Goal: Information Seeking & Learning: Learn about a topic

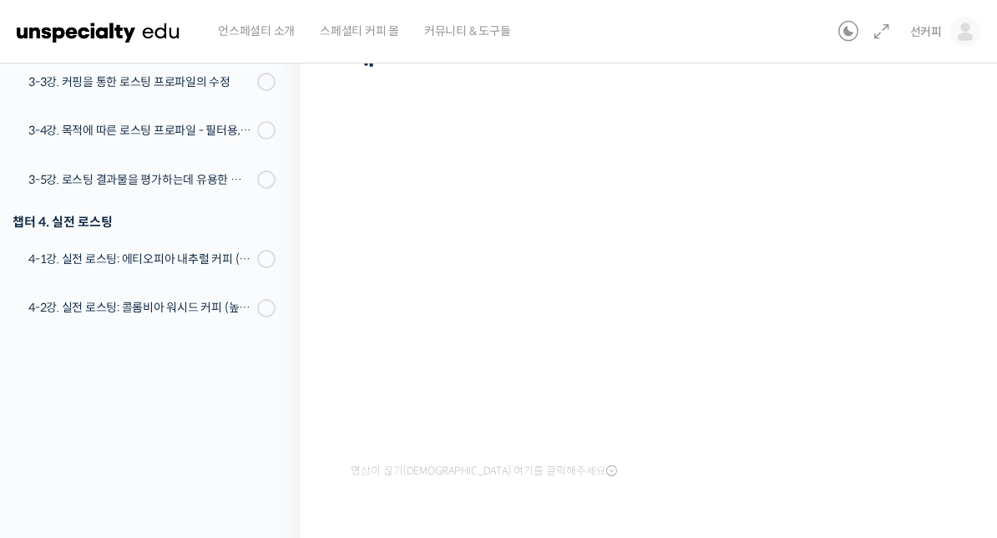
scroll to position [747, 0]
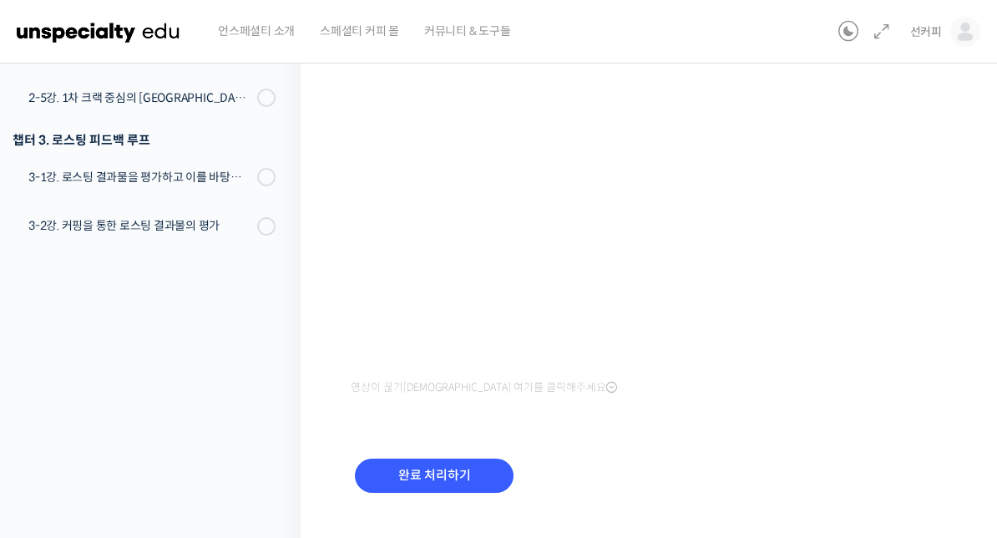
scroll to position [243, 0]
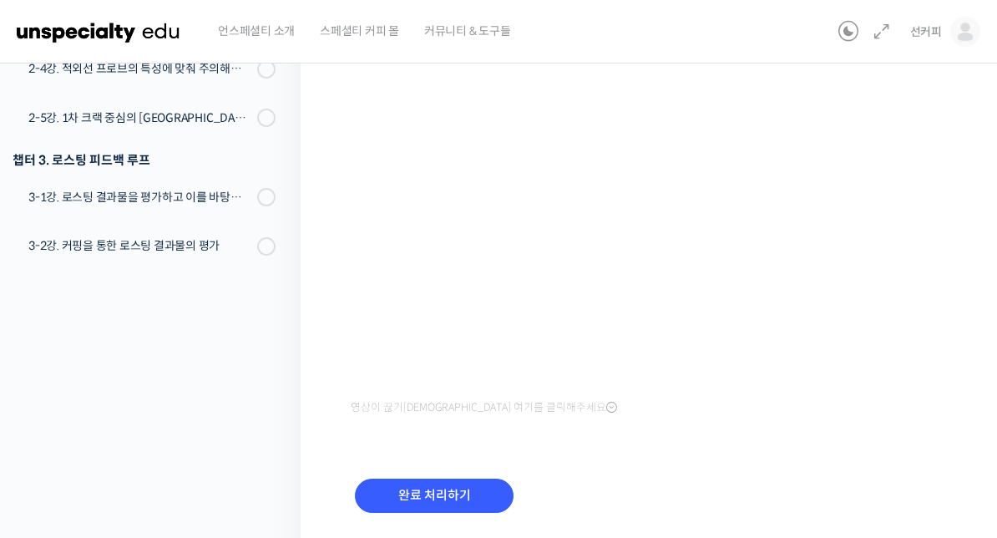
click at [484, 479] on input "완료 처리하기" at bounding box center [434, 496] width 159 height 34
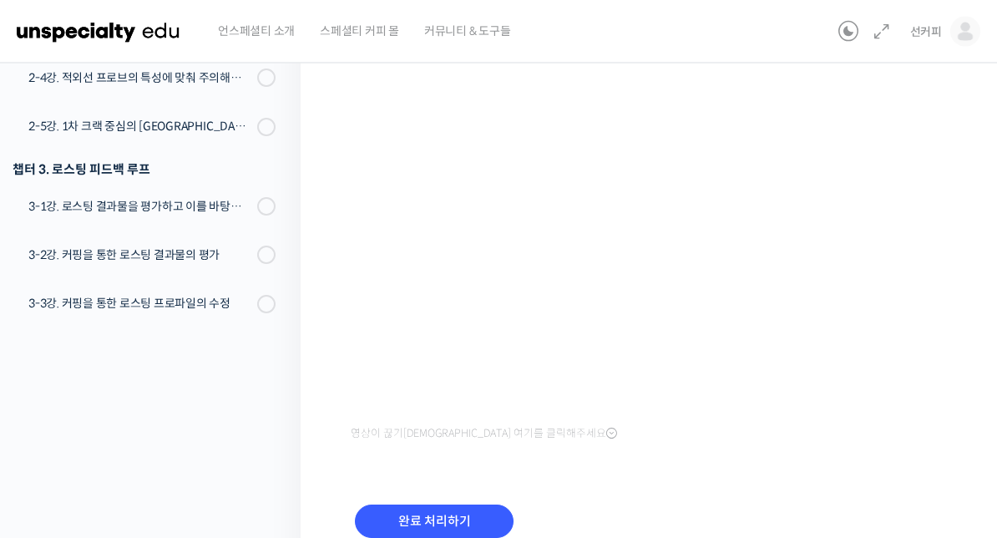
scroll to position [263, 0]
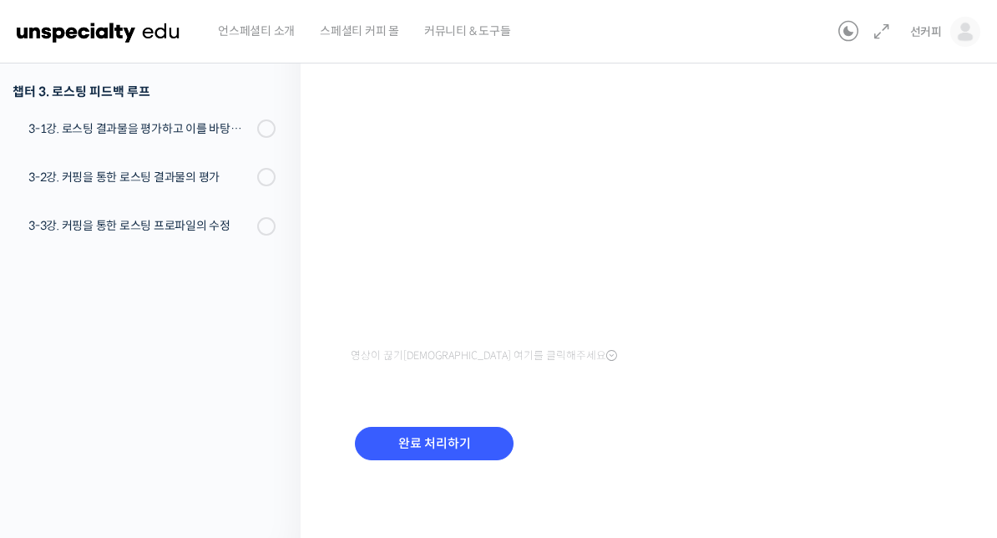
click at [461, 442] on input "완료 처리하기" at bounding box center [434, 444] width 159 height 34
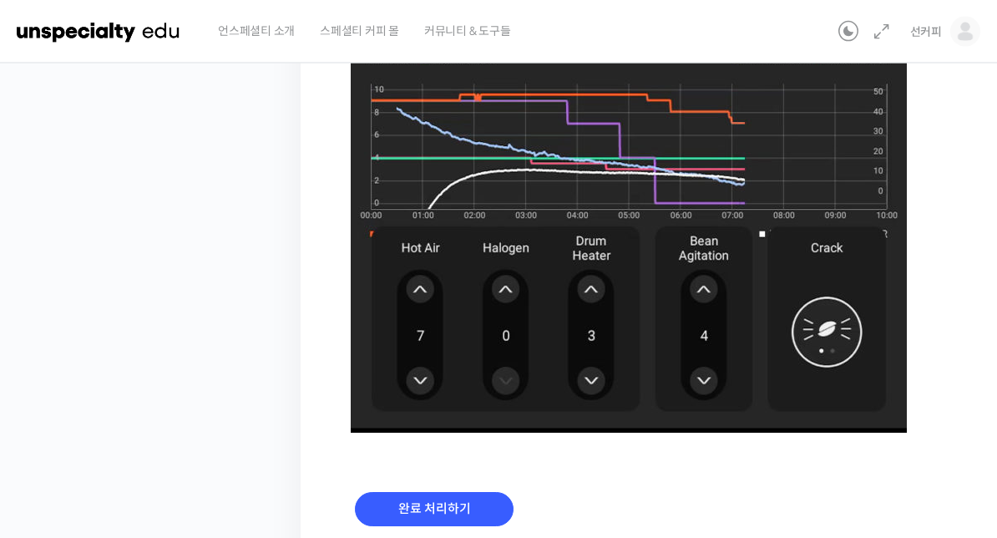
scroll to position [1153, 0]
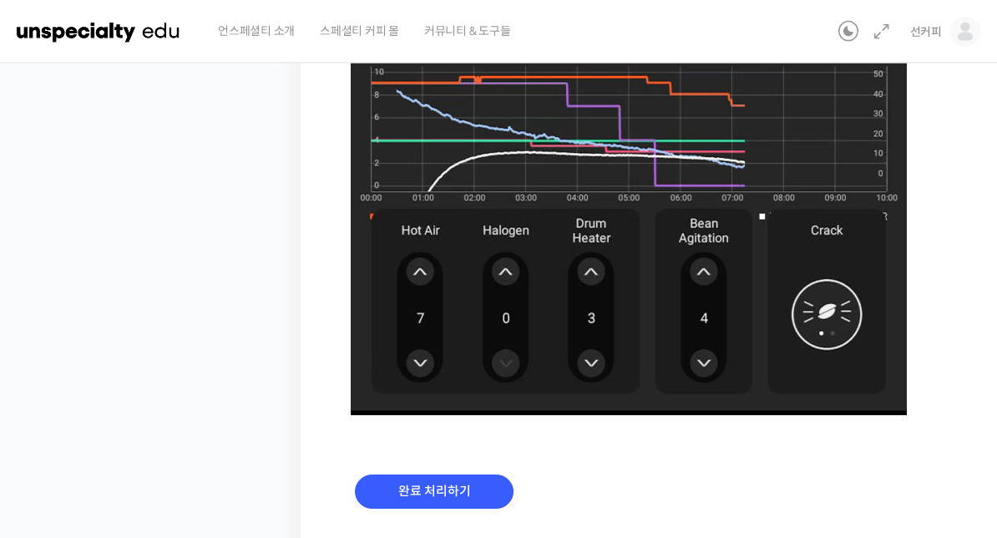
click at [373, 488] on input "완료 처리하기" at bounding box center [434, 492] width 159 height 34
click at [420, 499] on input "완료 처리하기" at bounding box center [434, 492] width 159 height 34
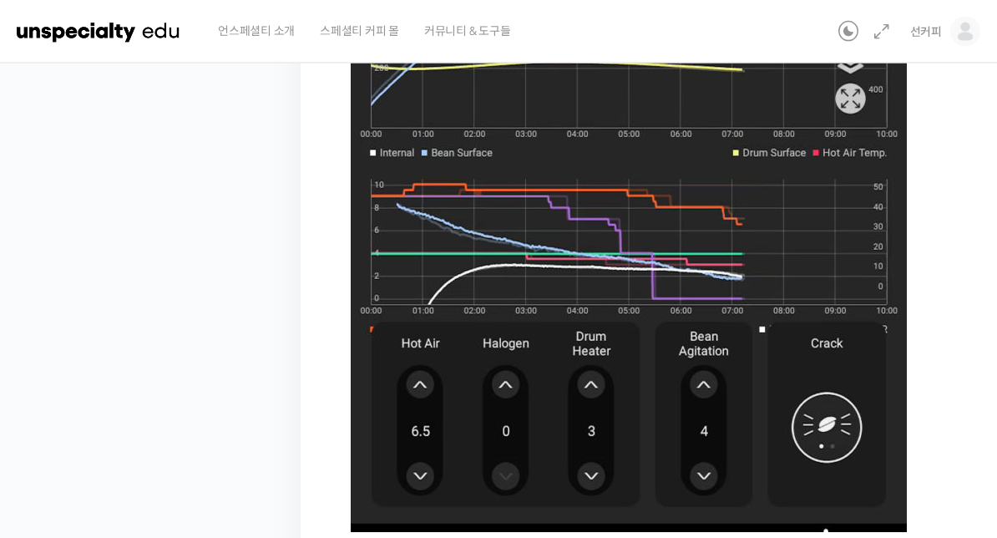
scroll to position [1202, 0]
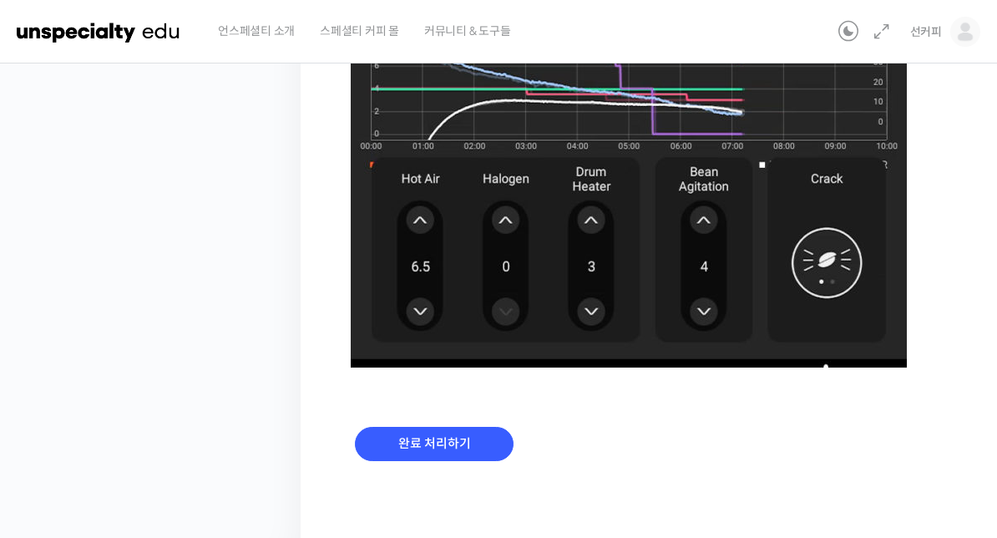
click at [468, 439] on input "완료 처리하기" at bounding box center [434, 444] width 159 height 34
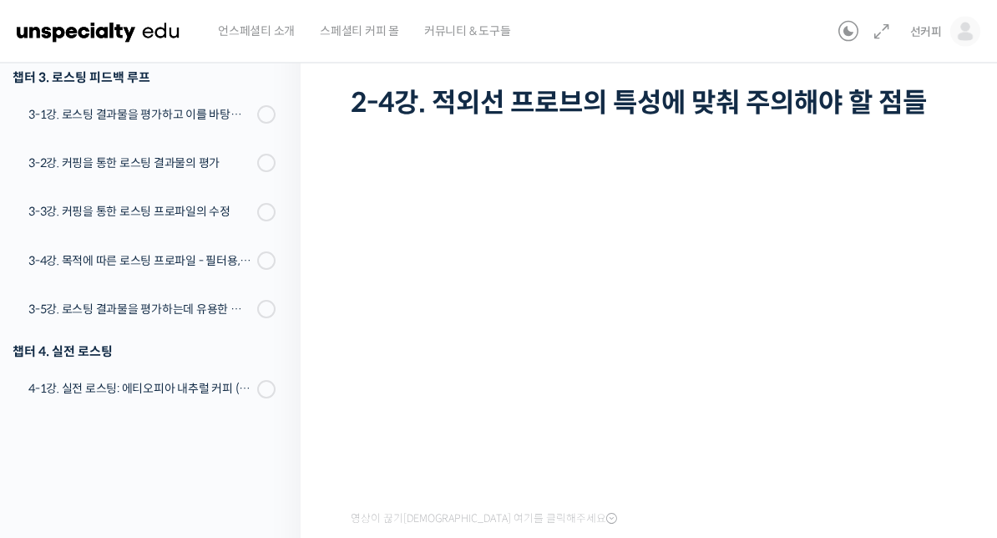
scroll to position [100, 0]
